Goal: Navigation & Orientation: Find specific page/section

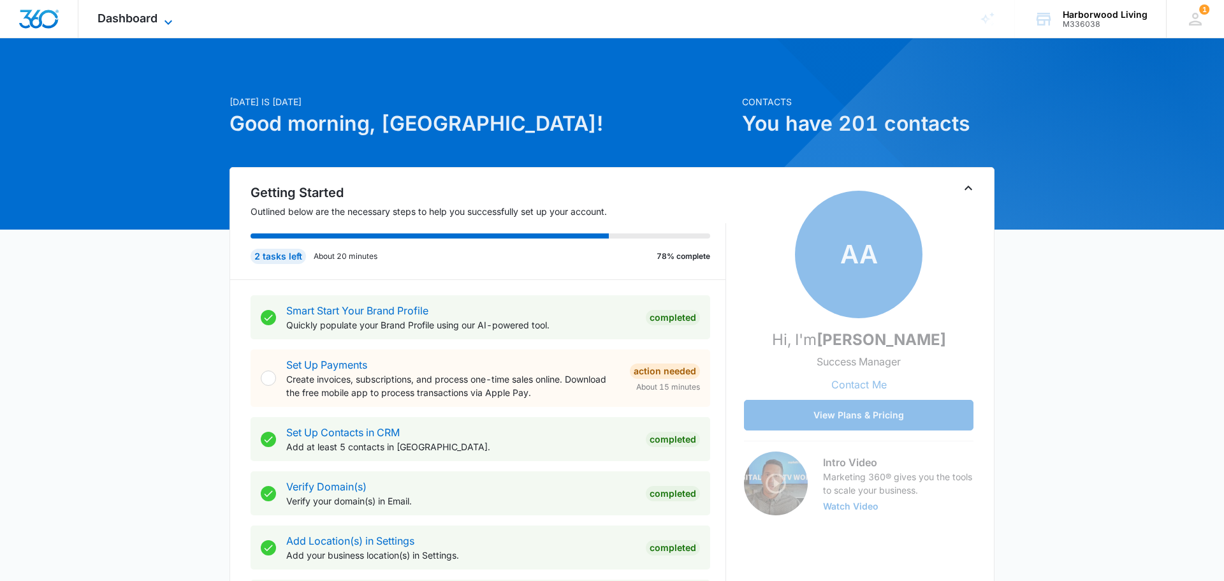
click at [139, 24] on span "Dashboard" at bounding box center [128, 17] width 60 height 13
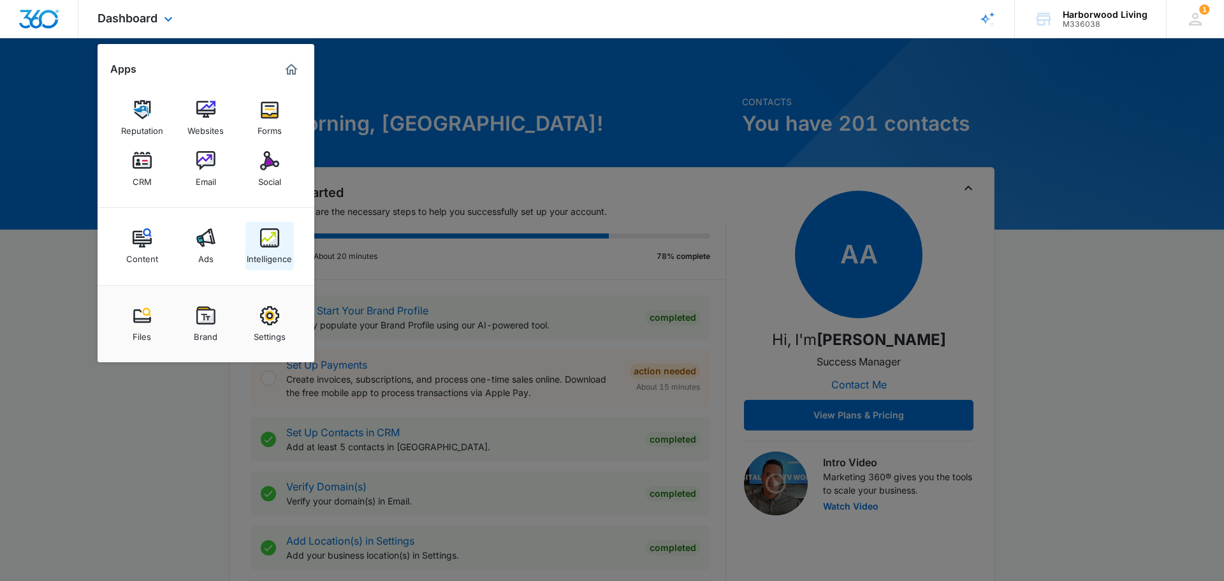
click at [265, 251] on div "Intelligence" at bounding box center [269, 255] width 45 height 17
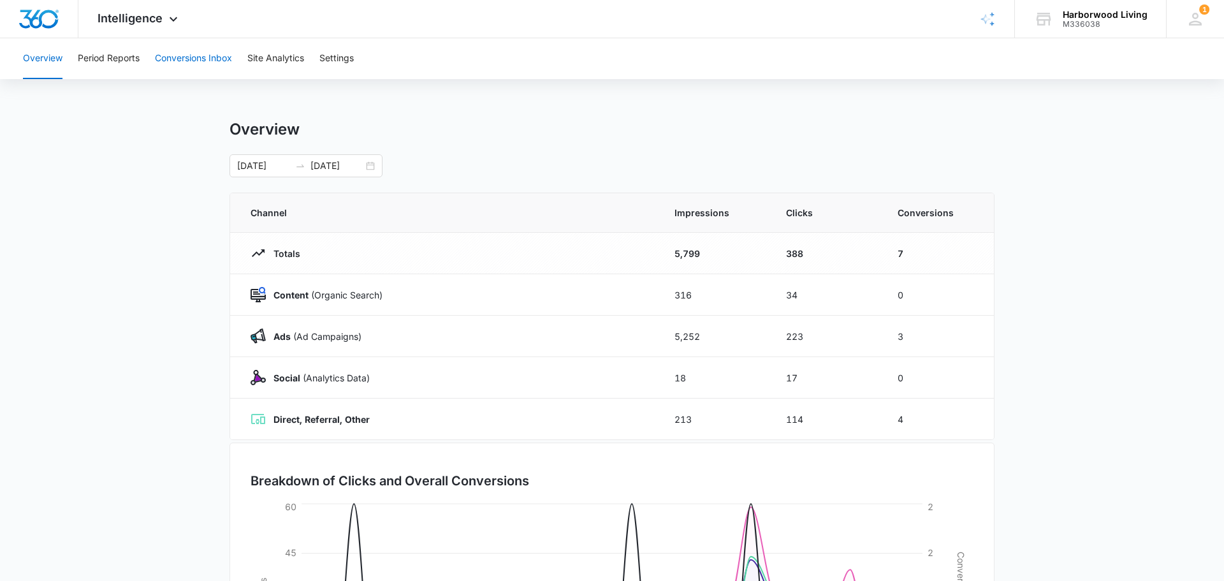
click at [199, 60] on button "Conversions Inbox" at bounding box center [193, 58] width 77 height 41
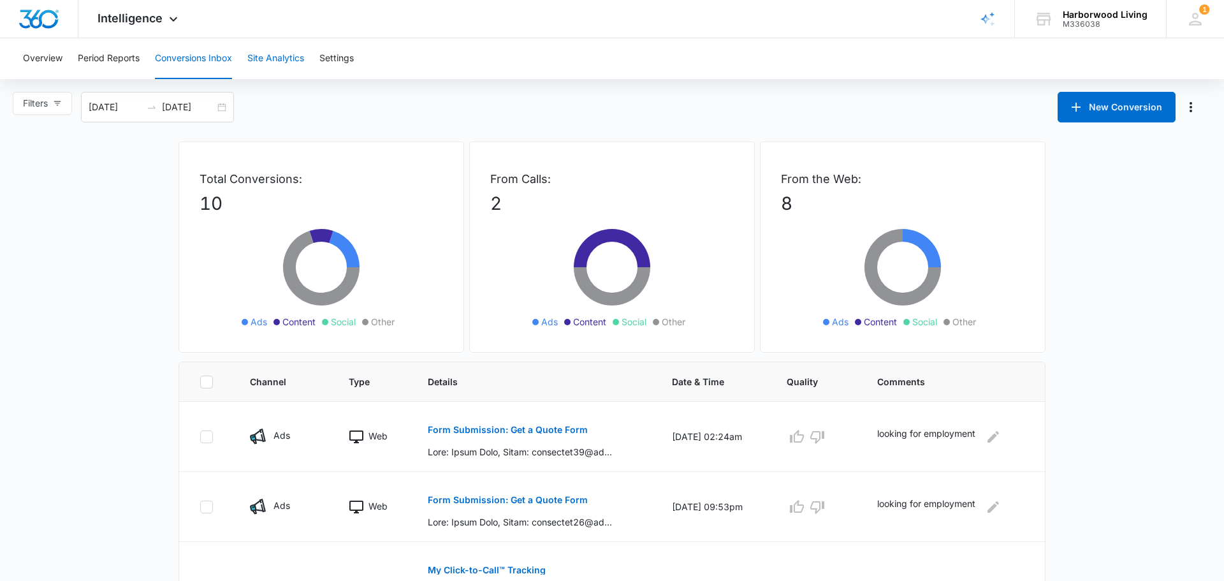
click at [269, 60] on button "Site Analytics" at bounding box center [275, 58] width 57 height 41
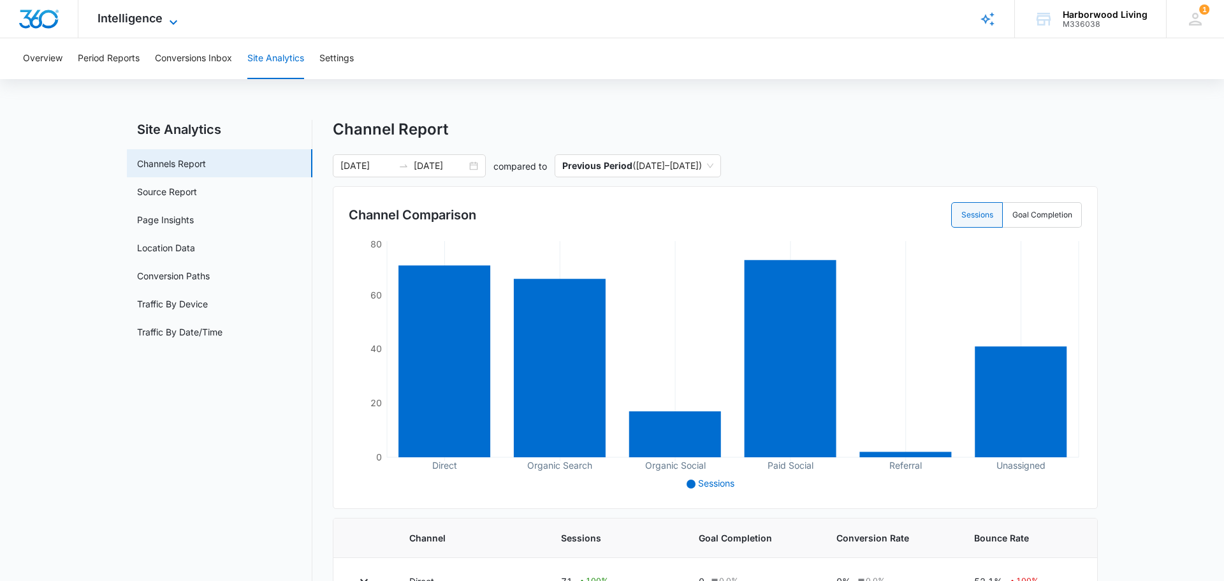
click at [166, 23] on icon at bounding box center [173, 22] width 15 height 15
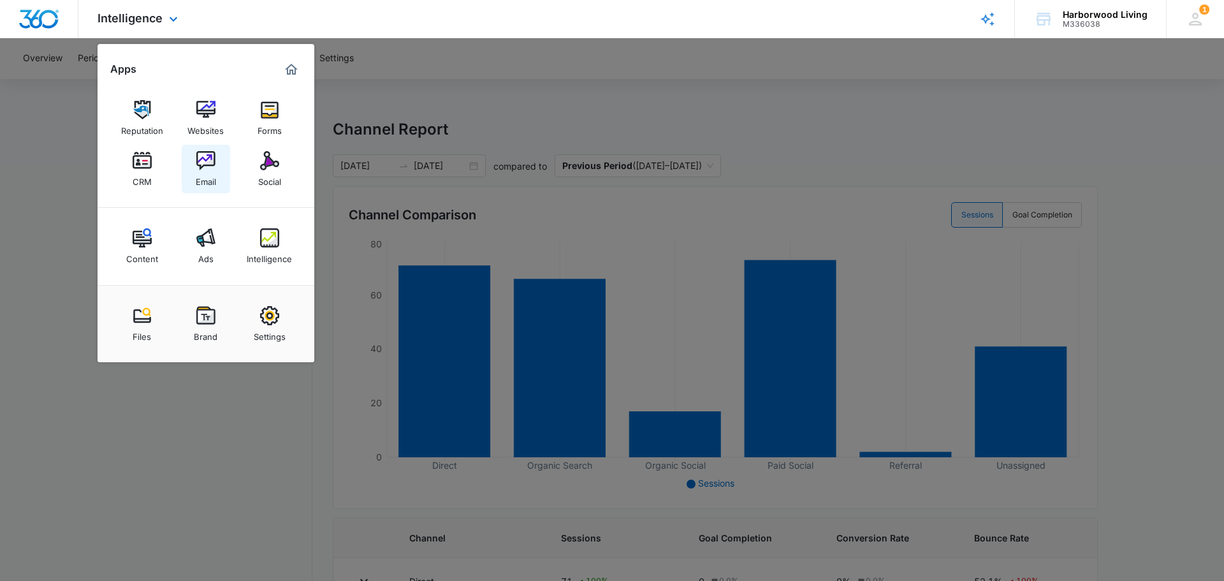
click at [205, 173] on div "Email" at bounding box center [206, 178] width 20 height 17
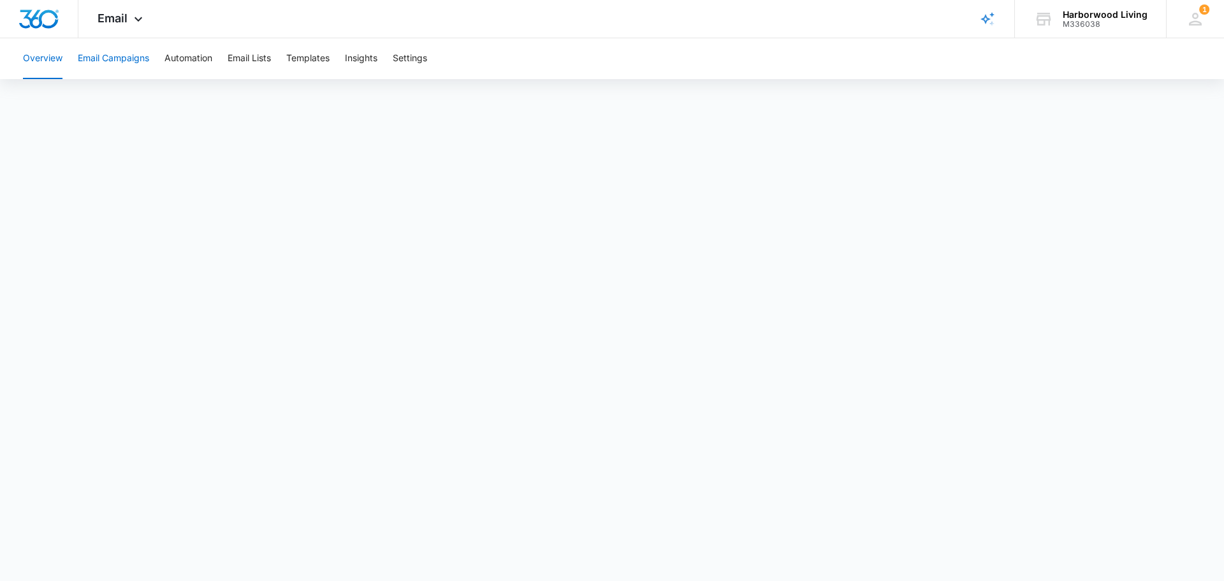
click at [140, 62] on button "Email Campaigns" at bounding box center [113, 58] width 71 height 41
click at [96, 80] on div "Overview Email Campaigns Automation Email Lists Templates Insights Settings" at bounding box center [612, 295] width 1224 height 515
